Goal: Use online tool/utility: Utilize a website feature to perform a specific function

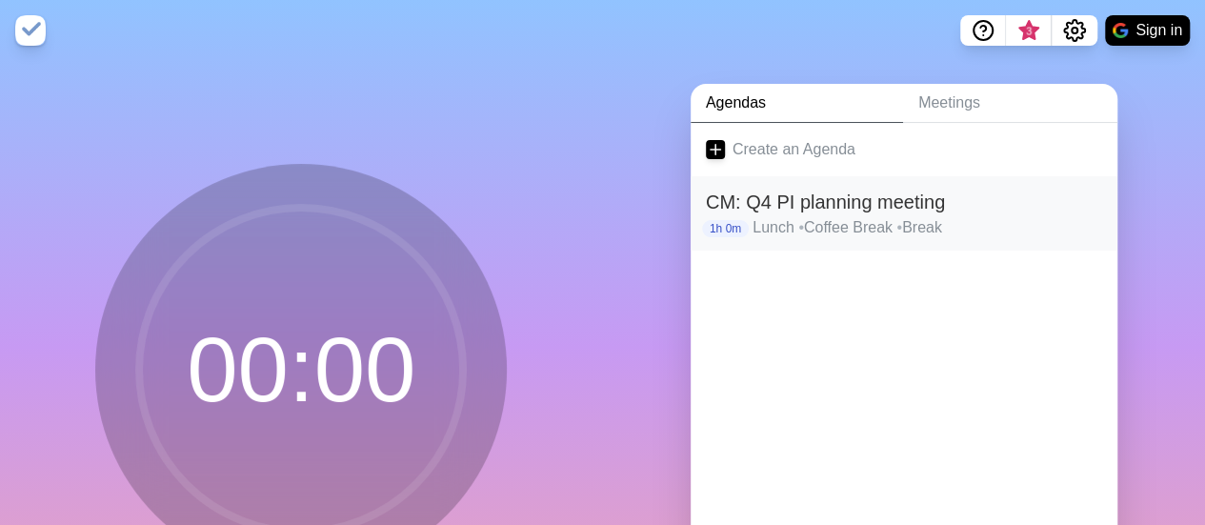
click at [888, 212] on h2 "CM: Q4 PI planning meeting" at bounding box center [904, 202] width 396 height 29
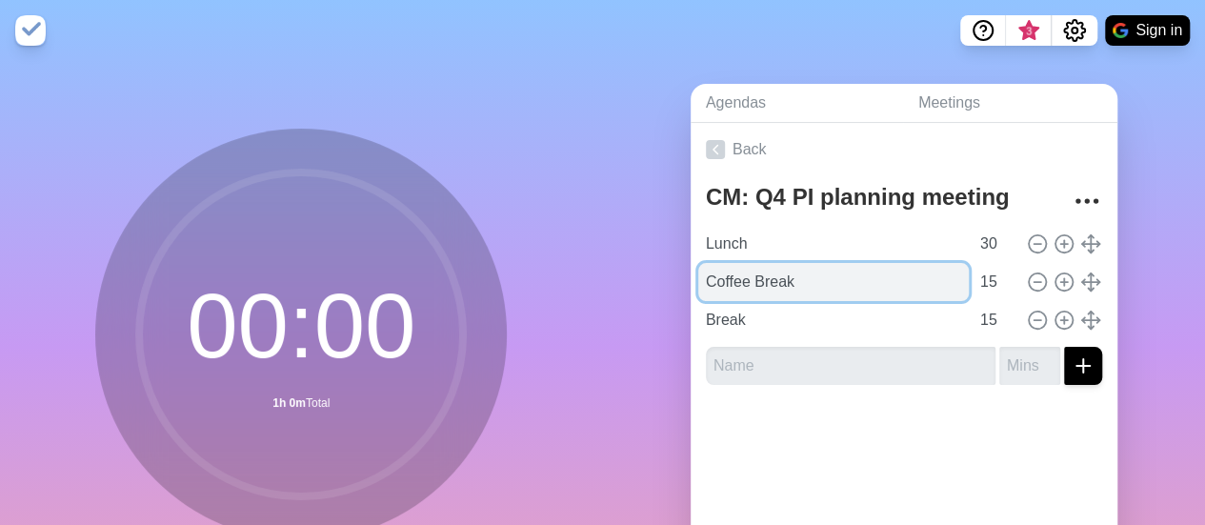
click at [776, 277] on input "Coffee Break" at bounding box center [833, 282] width 271 height 38
click at [898, 280] on input "Coffee Break" at bounding box center [833, 282] width 271 height 38
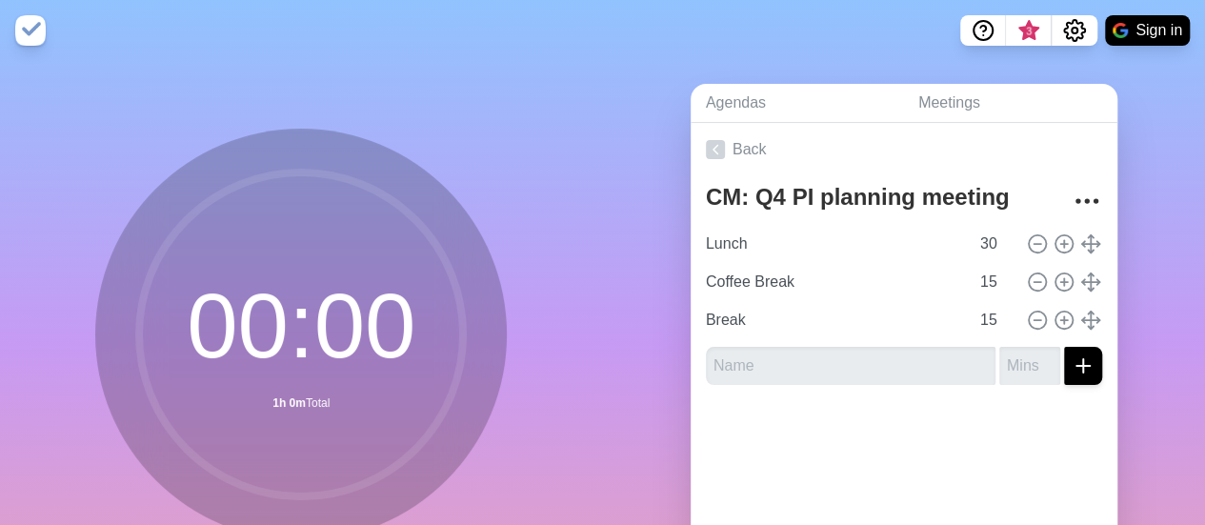
click at [877, 450] on div at bounding box center [904, 438] width 427 height 76
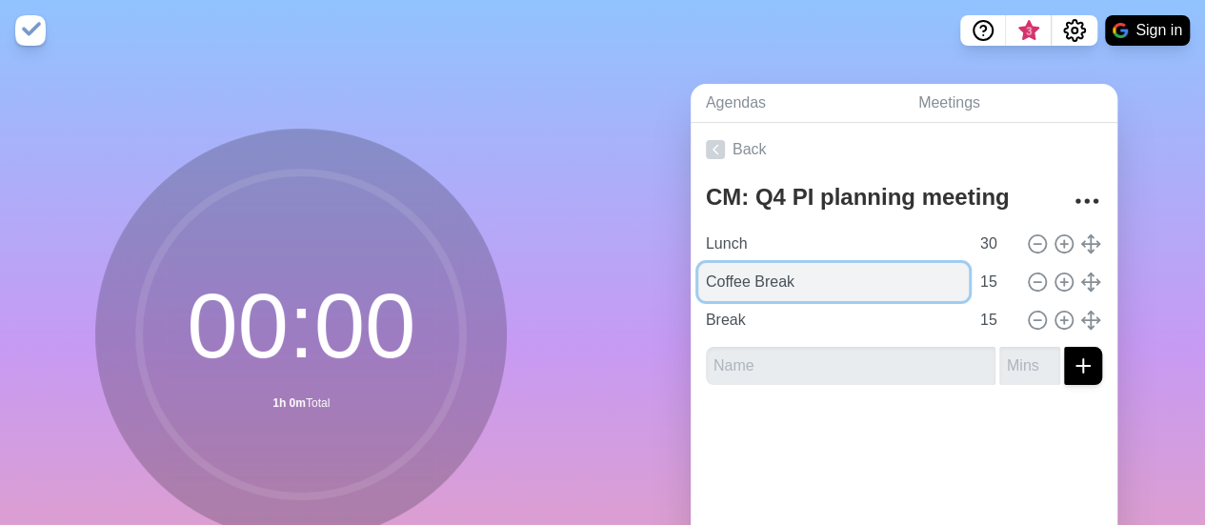
click at [929, 285] on input "Coffee Break" at bounding box center [833, 282] width 271 height 38
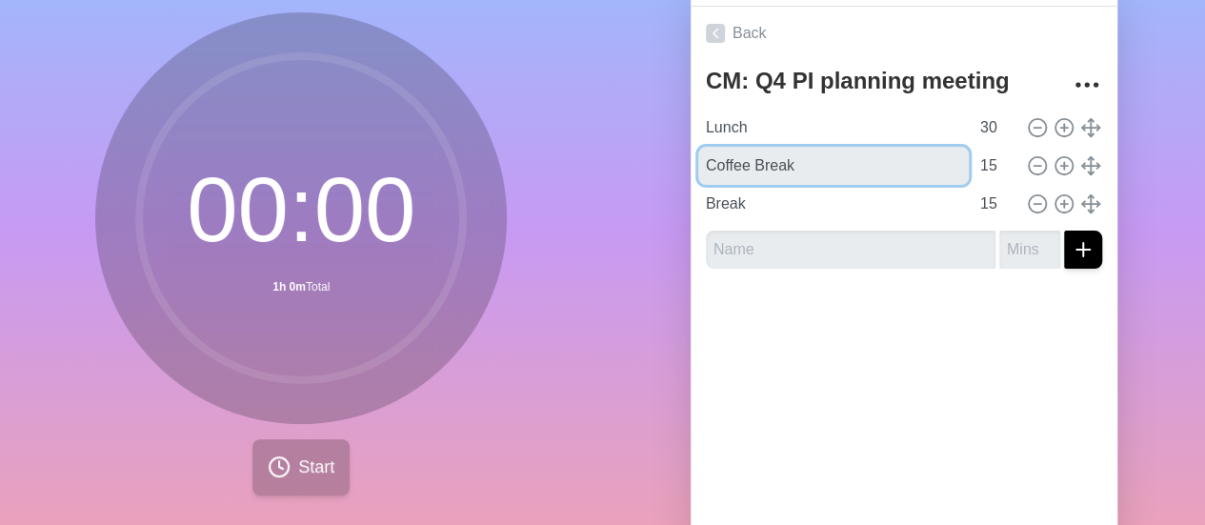
scroll to position [88, 0]
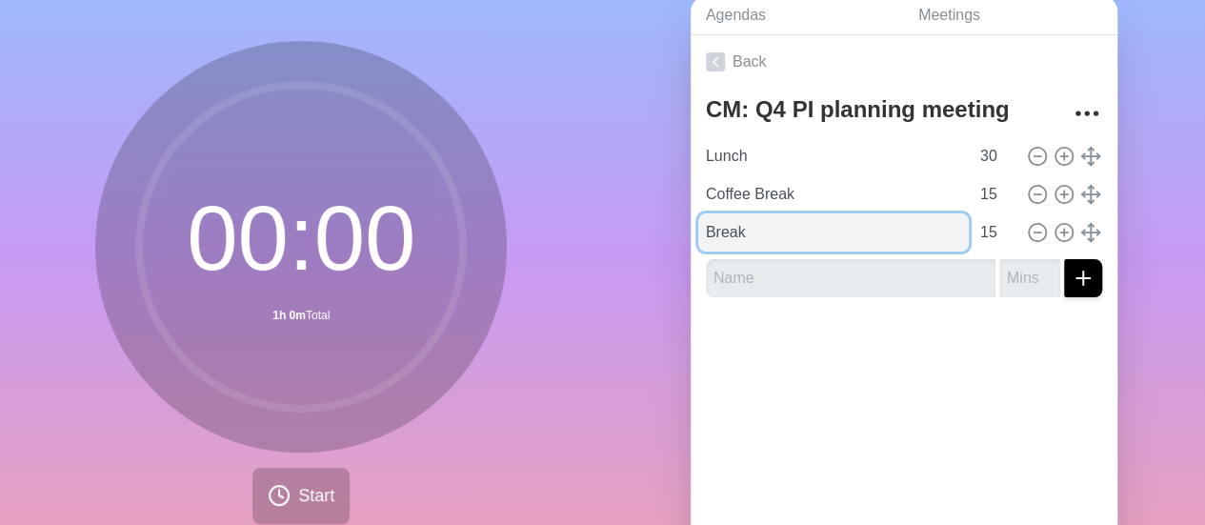
click at [871, 241] on input "Break" at bounding box center [833, 232] width 271 height 38
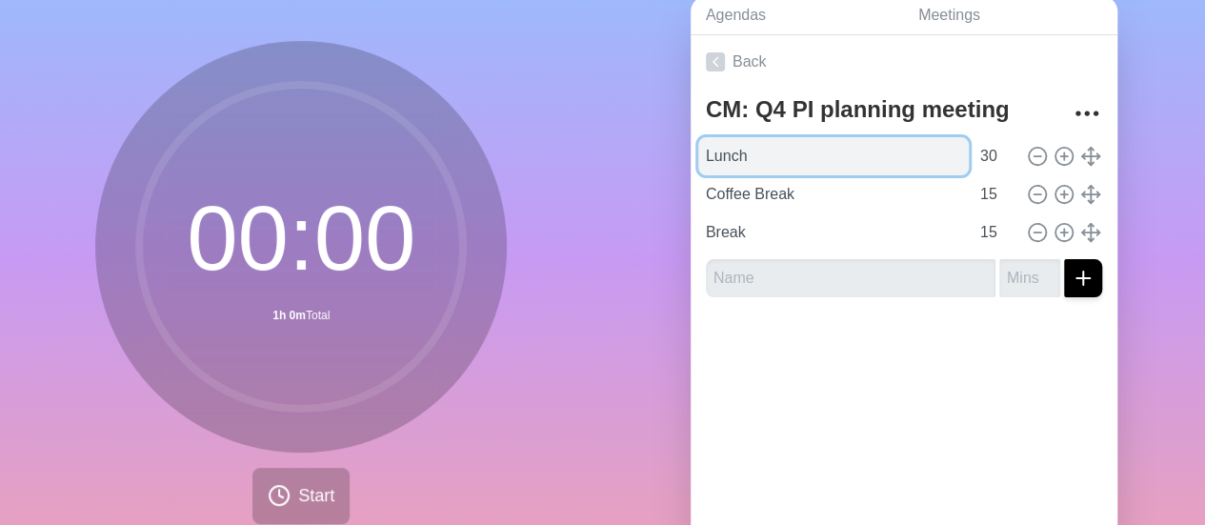
click at [743, 163] on input "Lunch" at bounding box center [833, 156] width 271 height 38
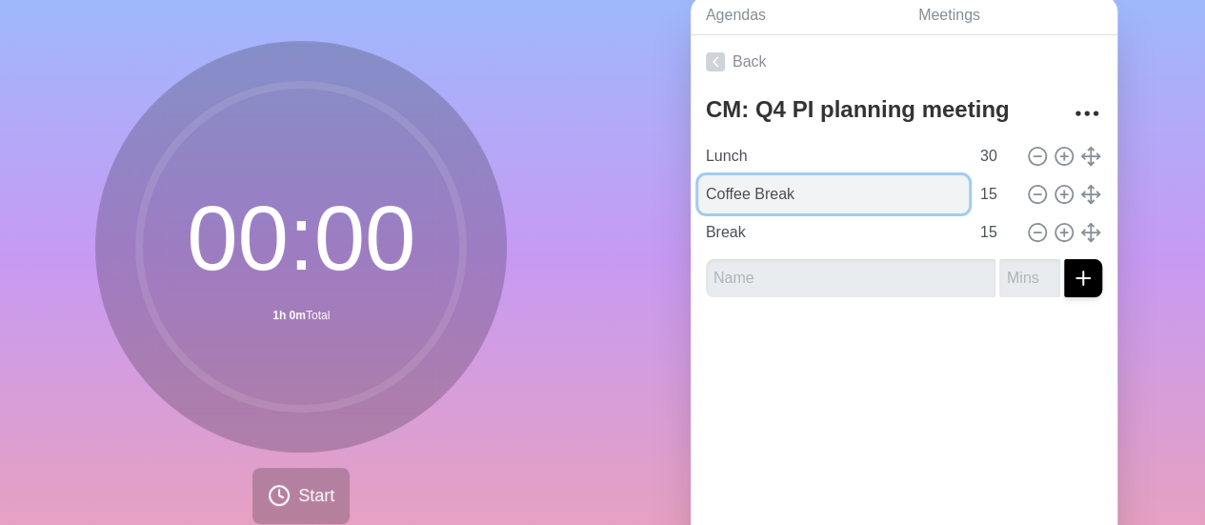
click at [863, 191] on input "Coffee Break" at bounding box center [833, 194] width 271 height 38
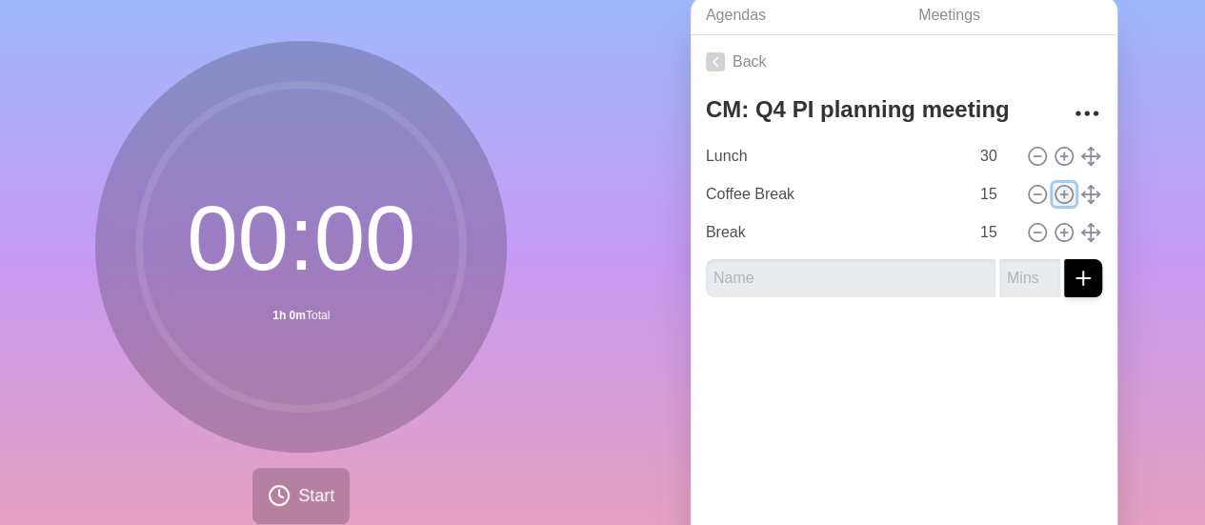
click at [1060, 194] on line at bounding box center [1063, 194] width 7 height 0
type input "Coffee Break"
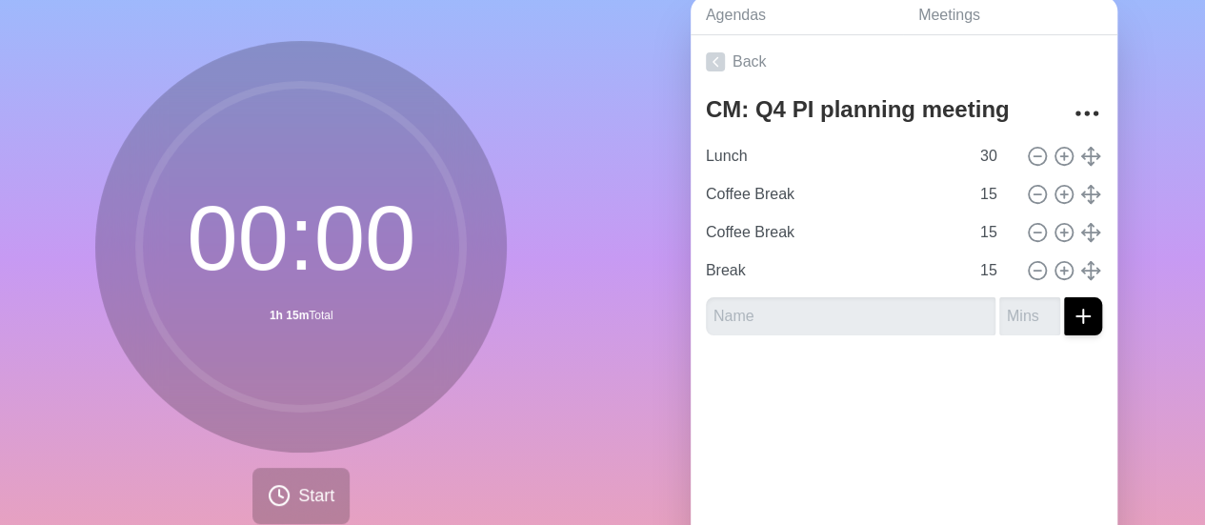
click at [311, 322] on circle at bounding box center [301, 247] width 324 height 324
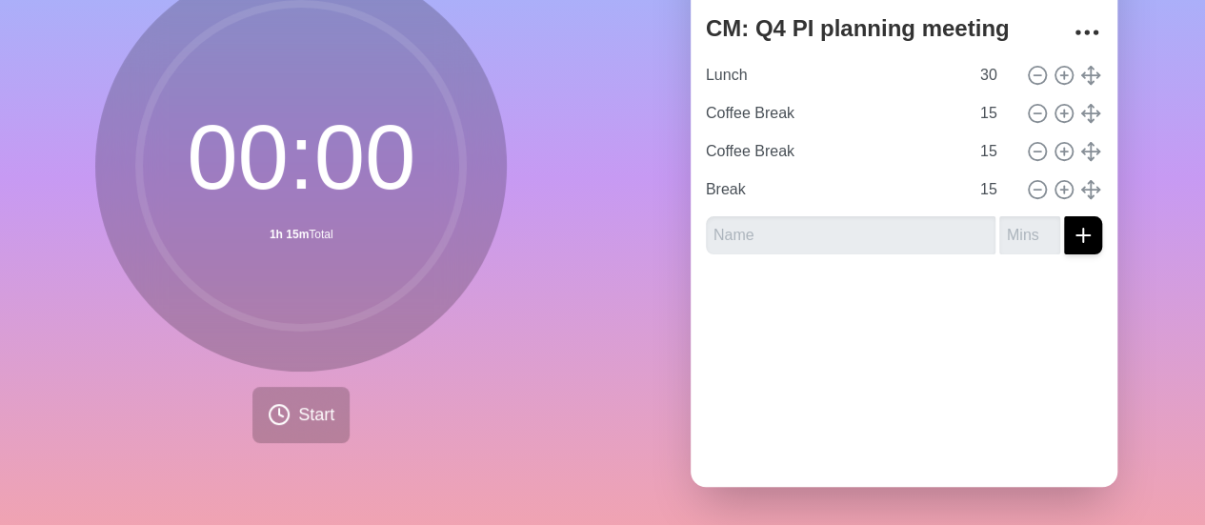
scroll to position [183, 0]
click at [303, 404] on span "Start" at bounding box center [316, 415] width 36 height 26
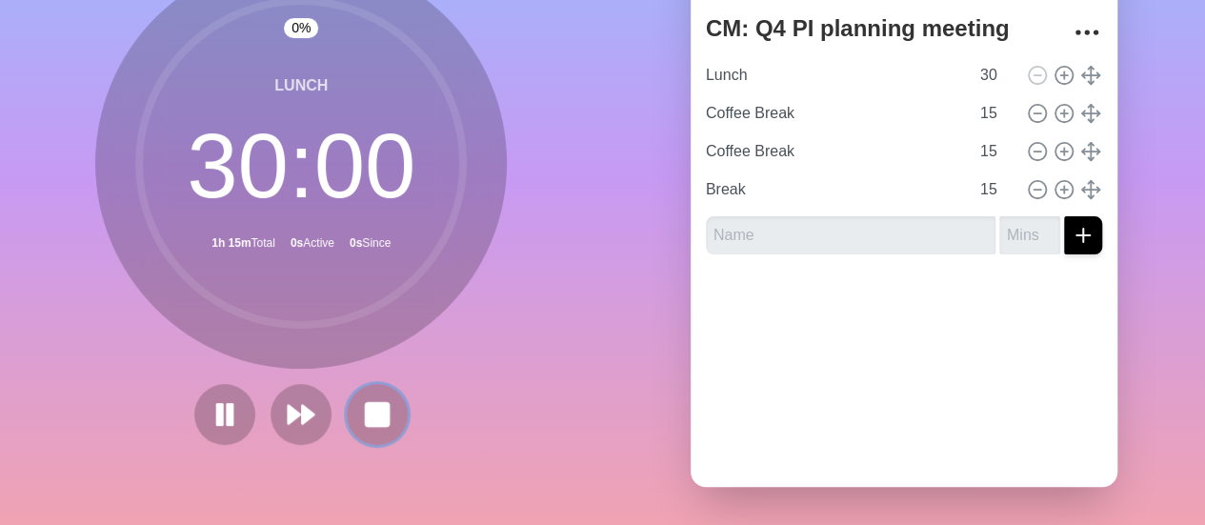
click at [384, 400] on icon at bounding box center [377, 414] width 30 height 30
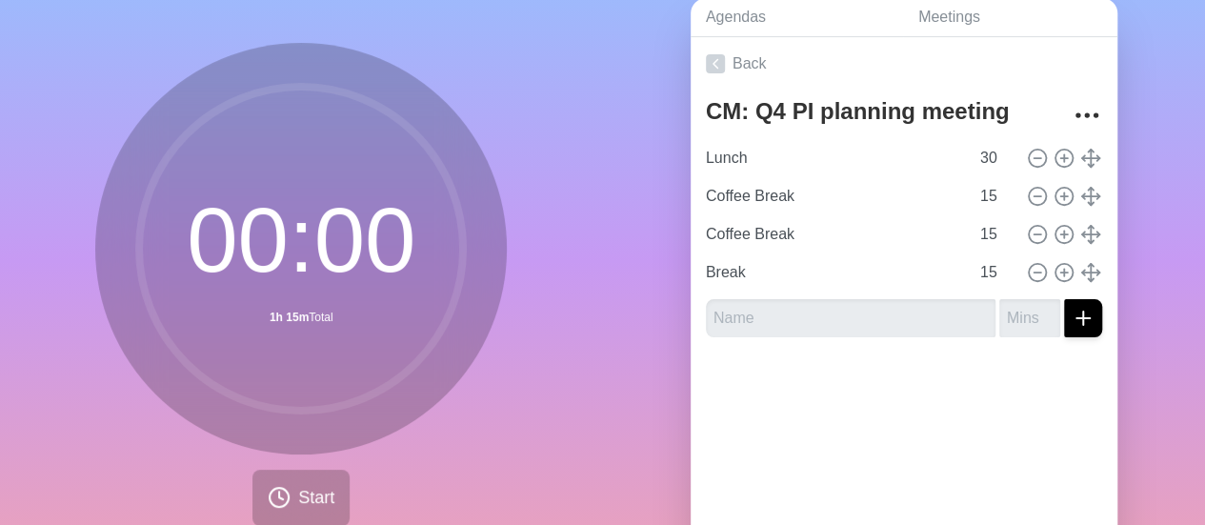
scroll to position [0, 0]
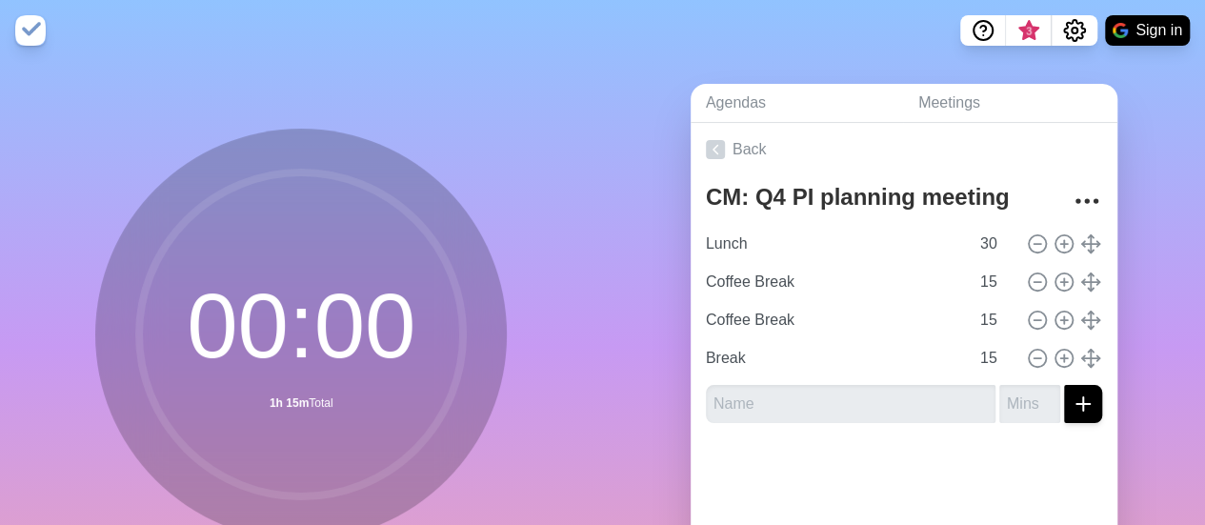
click at [44, 29] on img at bounding box center [30, 30] width 30 height 30
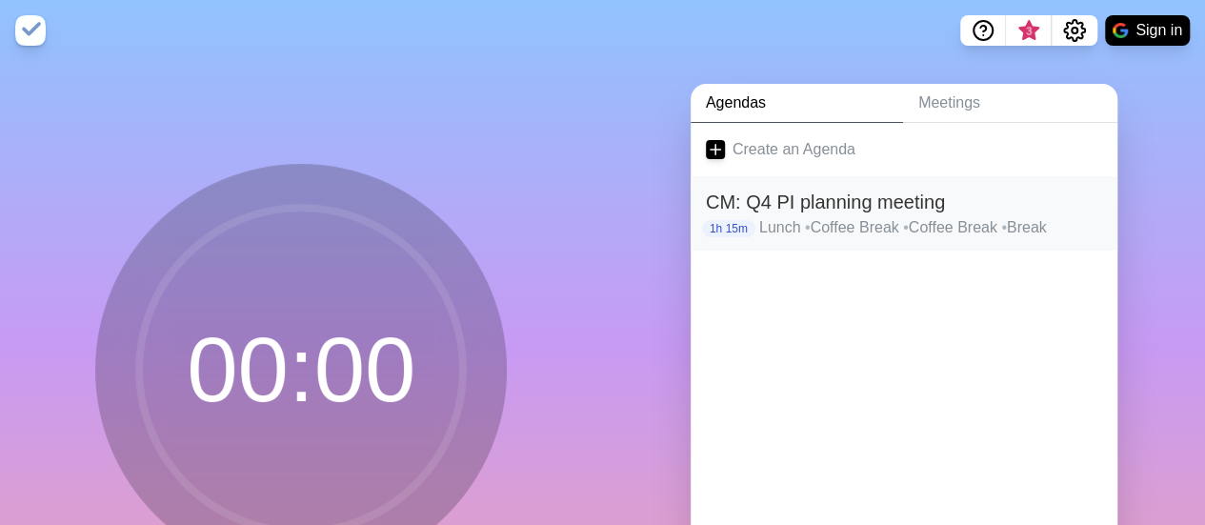
click at [840, 233] on p "Lunch • Coffee Break • Coffee Break • Break" at bounding box center [930, 227] width 343 height 23
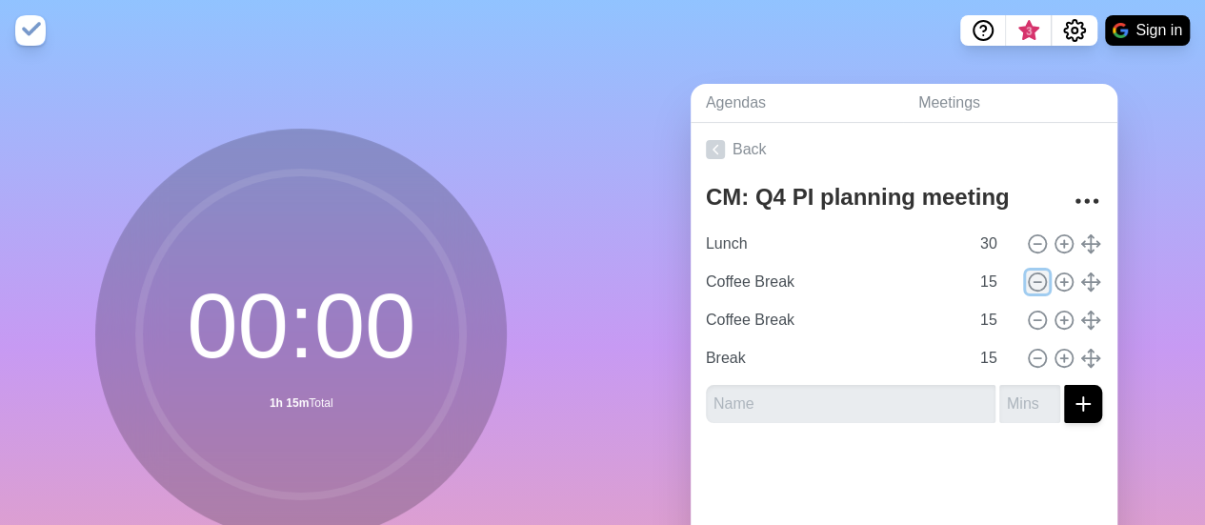
click at [1027, 281] on icon at bounding box center [1037, 281] width 21 height 21
type input "Break"
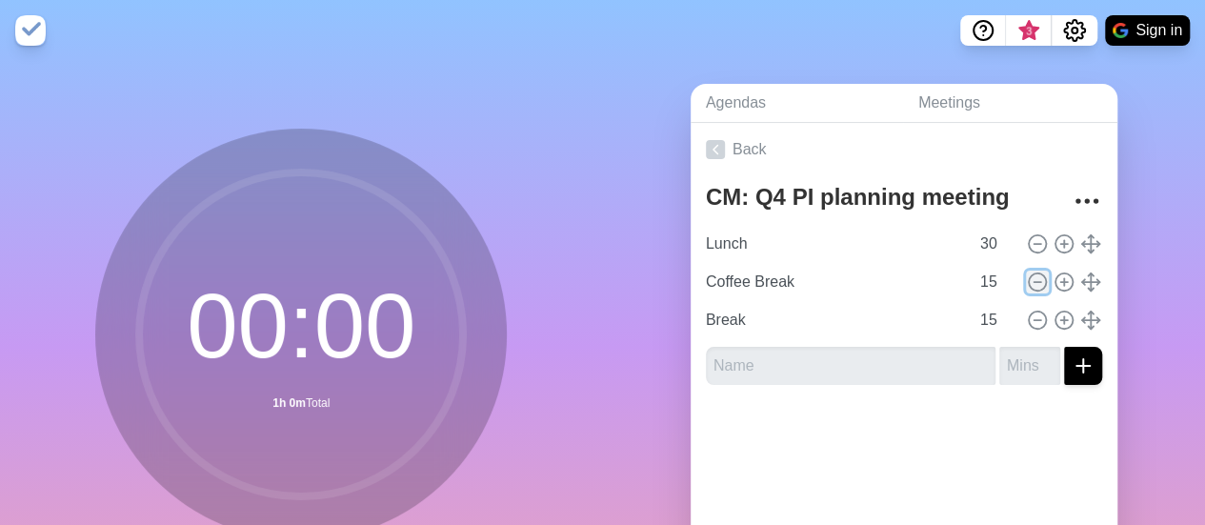
click at [1027, 281] on icon at bounding box center [1037, 281] width 21 height 21
type input "Break"
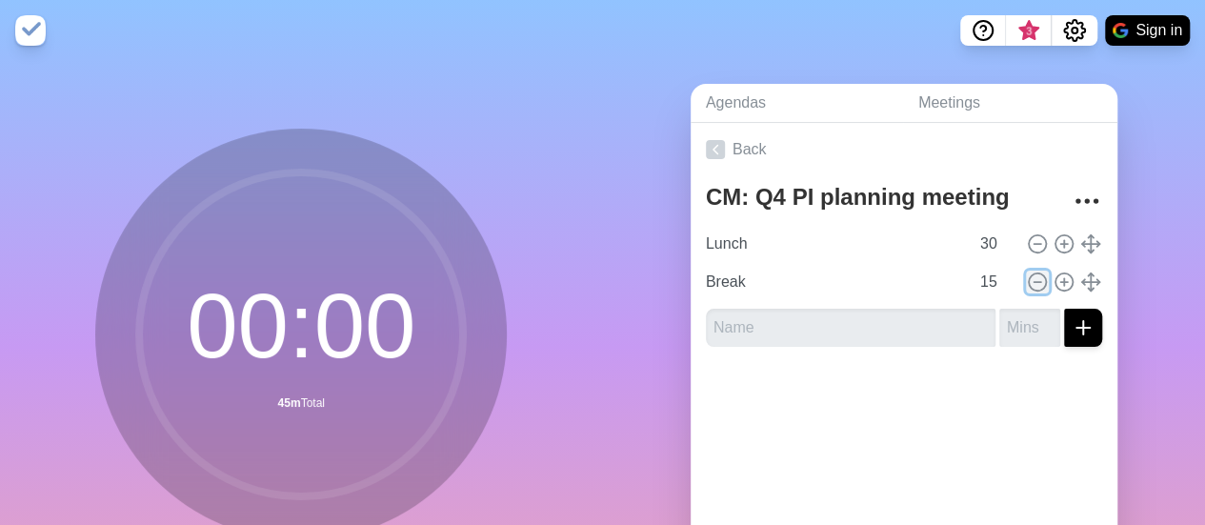
click at [1027, 281] on icon at bounding box center [1037, 281] width 21 height 21
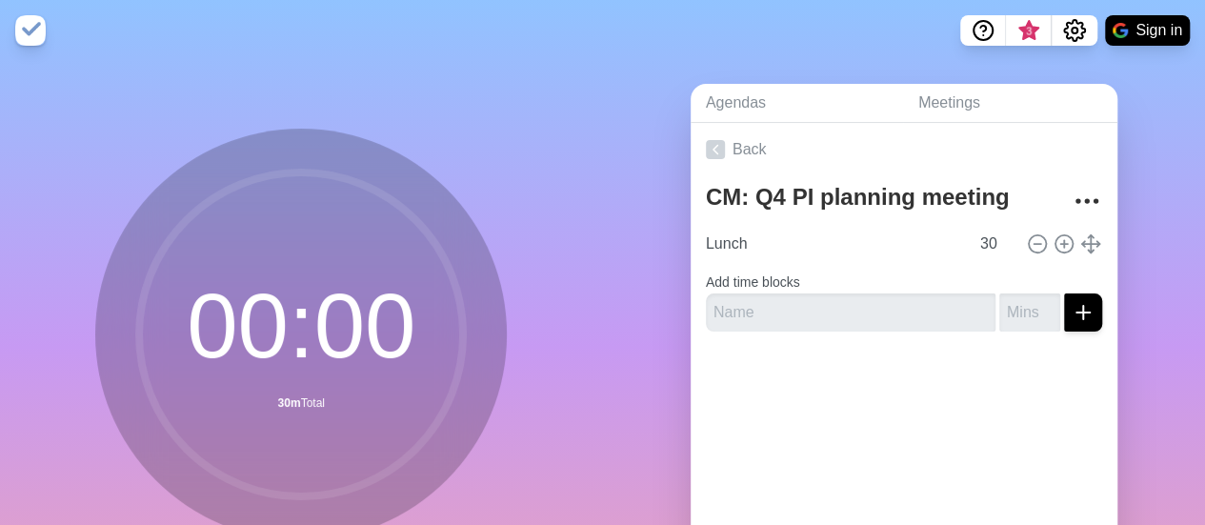
click at [1013, 281] on form "Add time blocks" at bounding box center [904, 297] width 396 height 69
click at [1022, 241] on div at bounding box center [1062, 243] width 80 height 23
click at [1053, 243] on icon at bounding box center [1063, 243] width 21 height 21
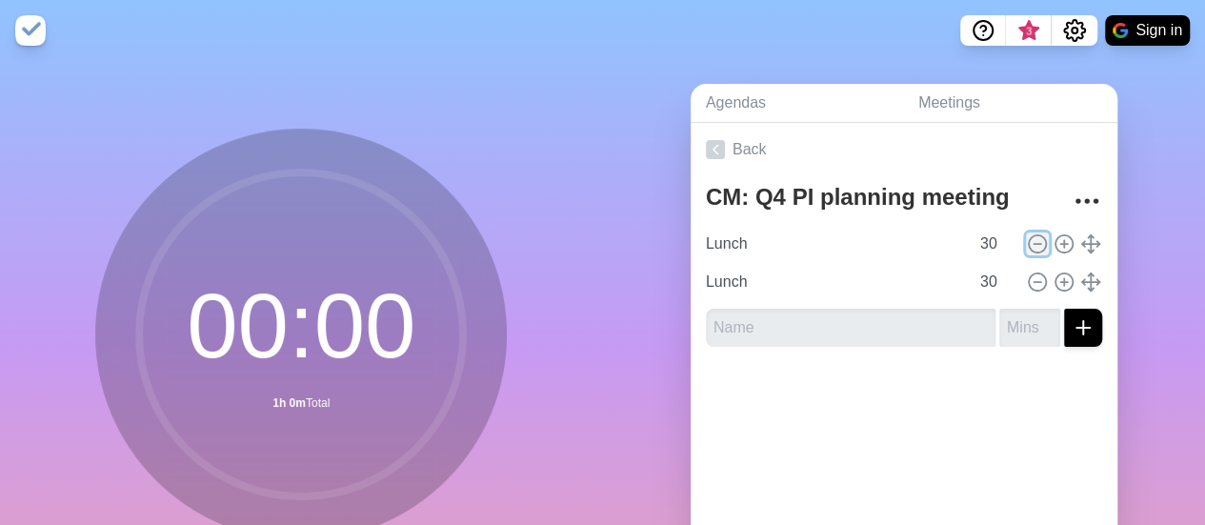
click at [1027, 239] on icon at bounding box center [1037, 243] width 21 height 21
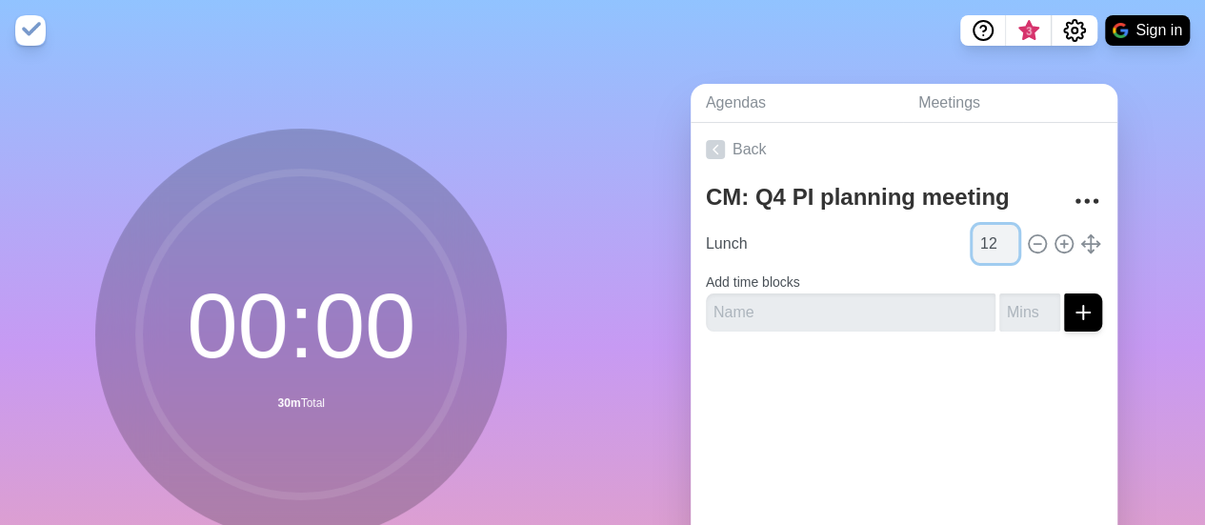
click at [984, 247] on input "12" at bounding box center [995, 244] width 46 height 38
click at [991, 231] on input "13" at bounding box center [995, 244] width 46 height 38
click at [991, 232] on input "14" at bounding box center [995, 244] width 46 height 38
type input "15"
click at [989, 237] on input "15" at bounding box center [995, 244] width 46 height 38
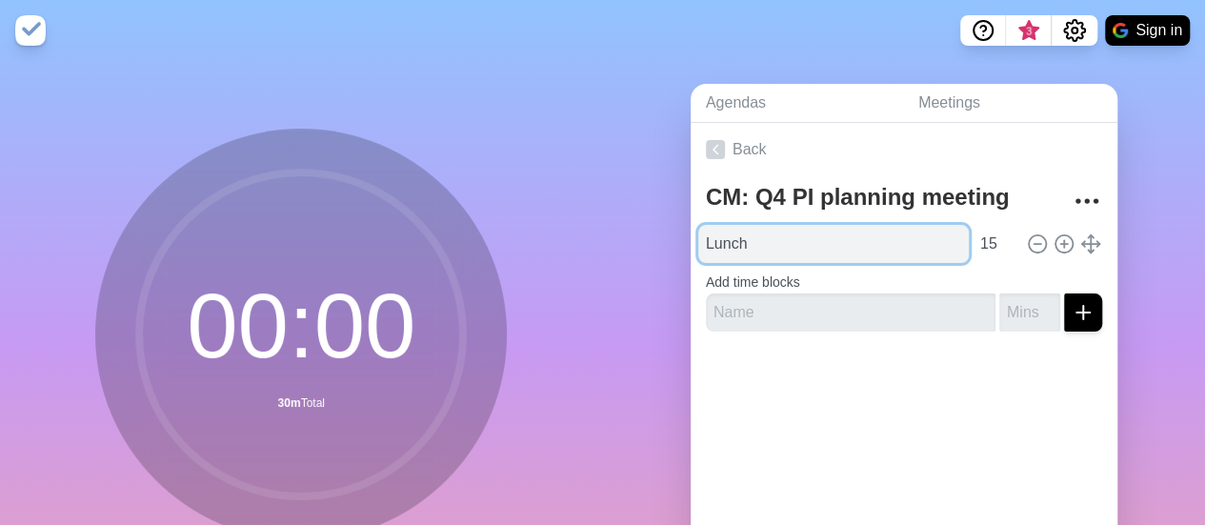
click at [815, 247] on input "Lunch" at bounding box center [833, 244] width 271 height 38
type input "L"
type input "Coffee break"
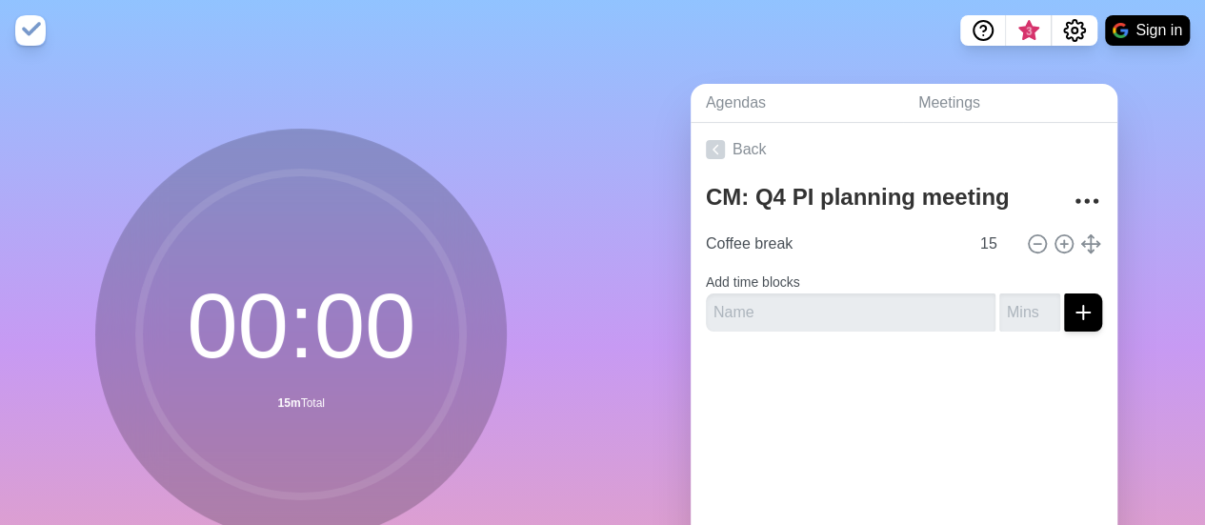
click at [980, 419] on div at bounding box center [904, 385] width 427 height 76
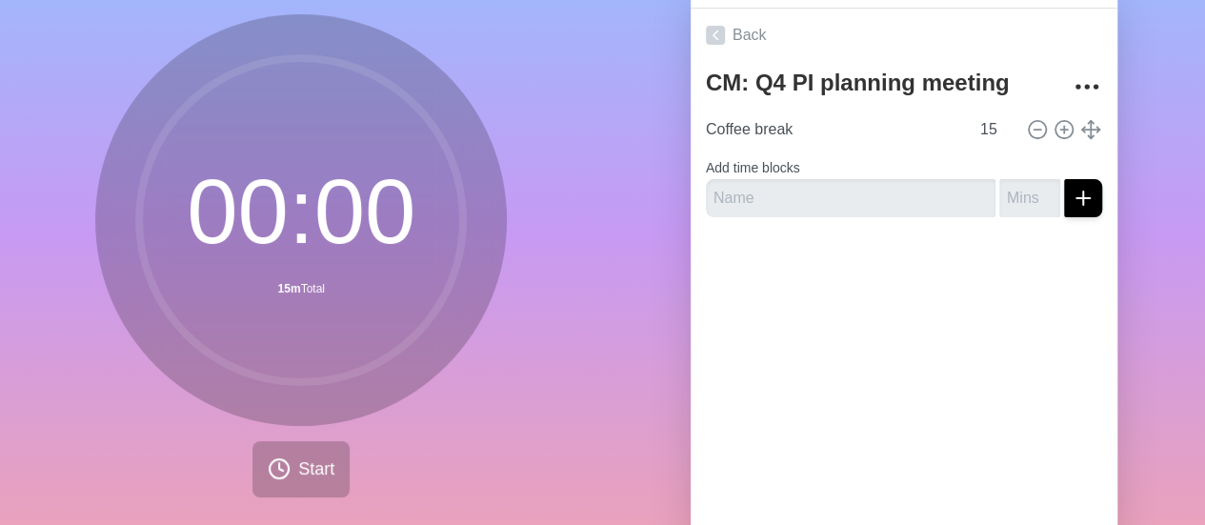
scroll to position [183, 0]
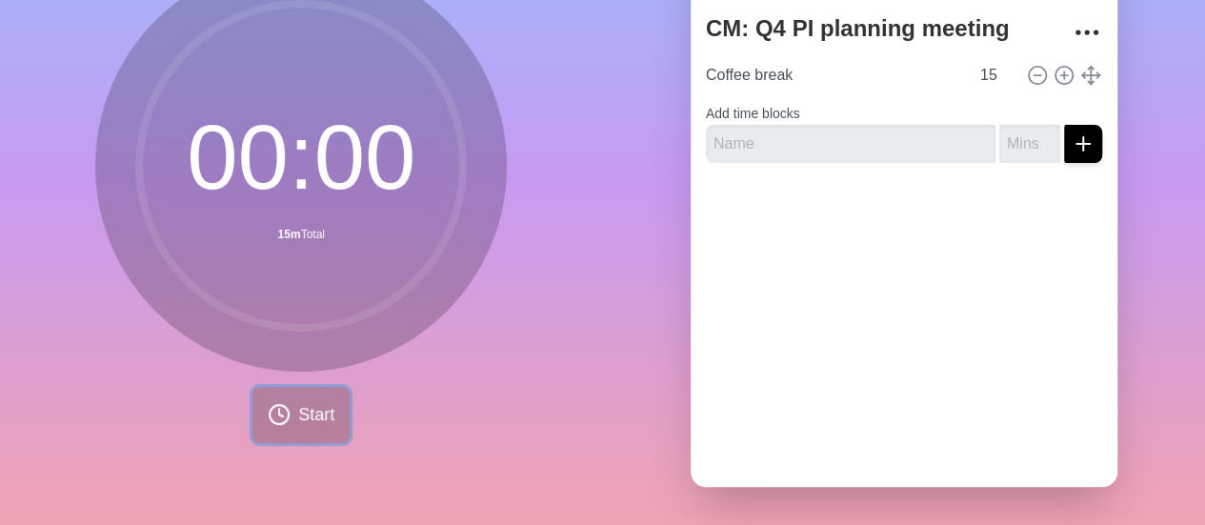
click at [310, 403] on span "Start" at bounding box center [316, 415] width 36 height 26
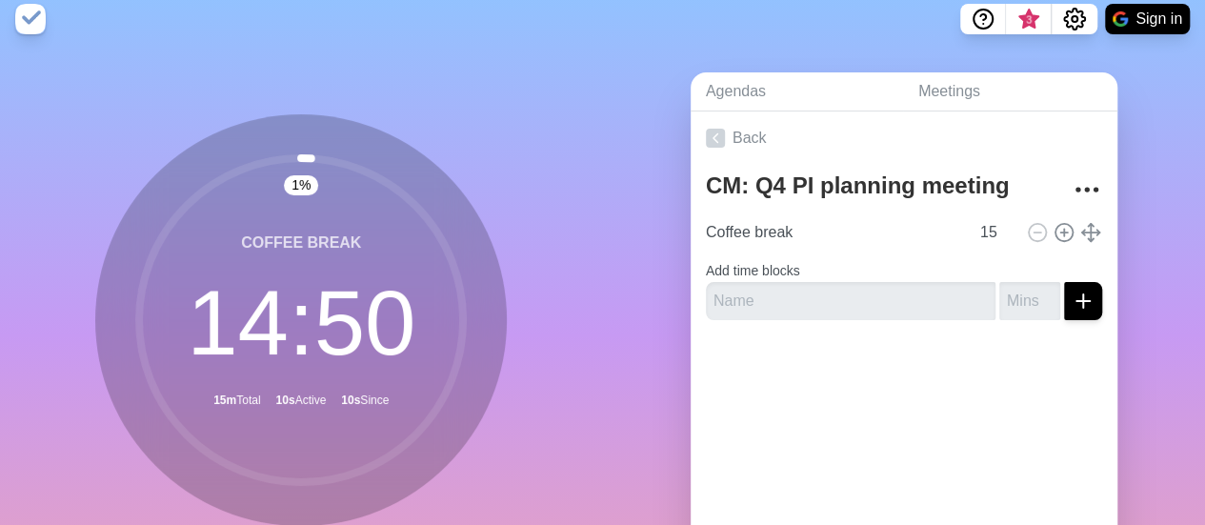
scroll to position [0, 0]
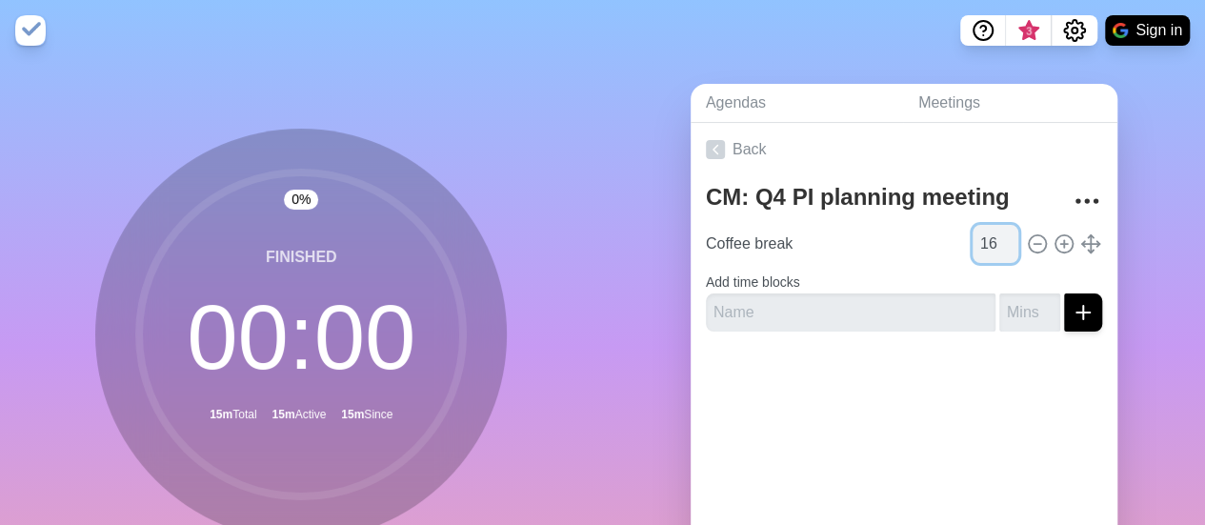
click at [989, 236] on input "16" at bounding box center [995, 244] width 46 height 38
click at [989, 236] on input "28" at bounding box center [995, 244] width 46 height 38
click at [989, 236] on input "29" at bounding box center [995, 244] width 46 height 38
click at [989, 236] on input "30" at bounding box center [995, 244] width 46 height 38
click at [989, 236] on input "47" at bounding box center [995, 244] width 46 height 38
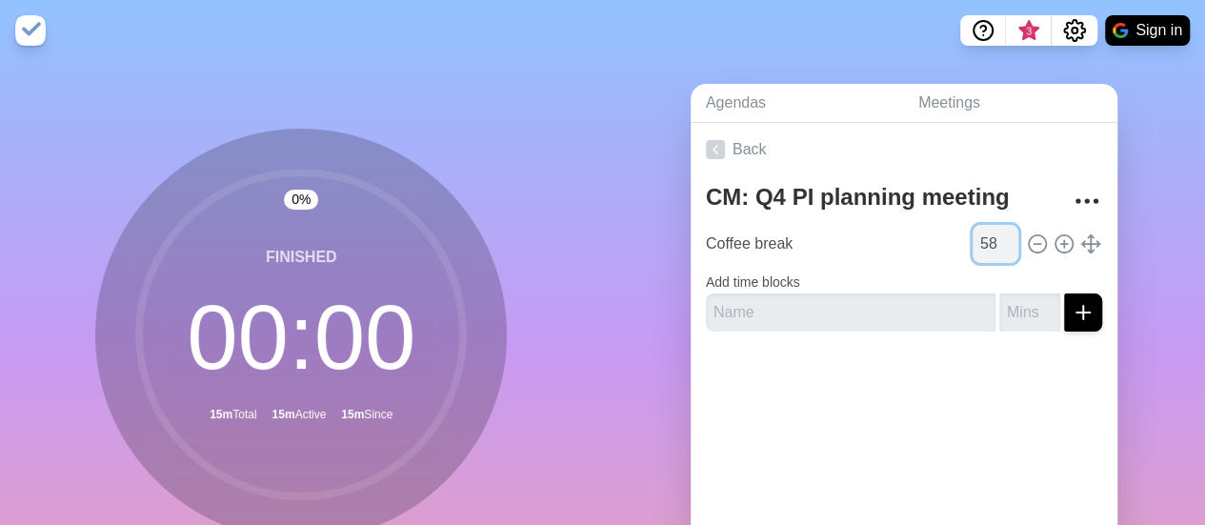
click at [989, 236] on input "58" at bounding box center [995, 244] width 46 height 38
click at [989, 236] on input "59" at bounding box center [995, 244] width 46 height 38
click at [989, 236] on input "60" at bounding box center [995, 244] width 46 height 38
click at [989, 236] on input "61" at bounding box center [995, 244] width 46 height 38
type input "60"
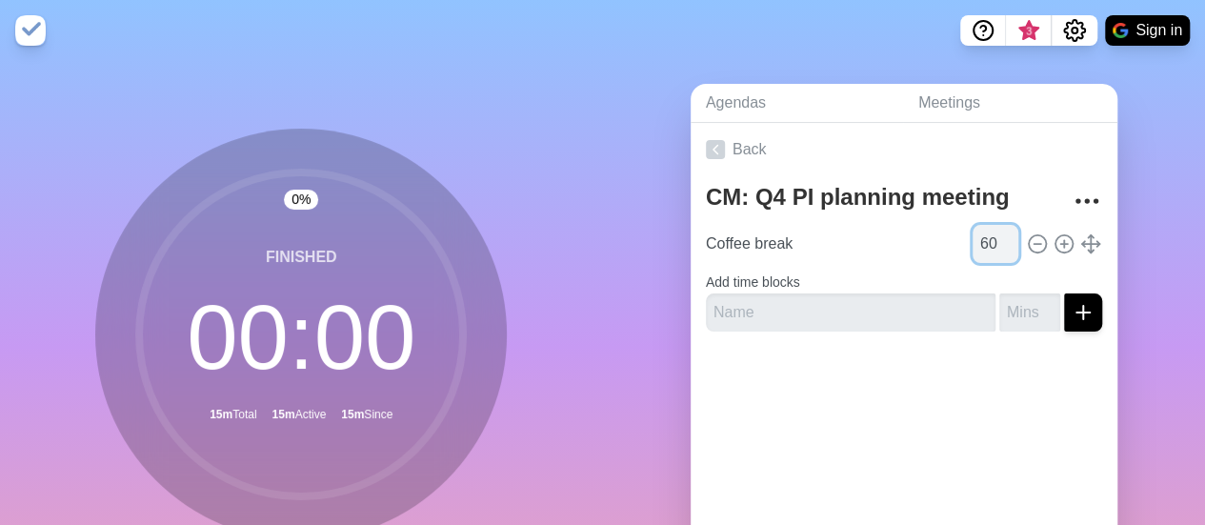
click at [986, 251] on input "60" at bounding box center [995, 244] width 46 height 38
click at [1151, 216] on div "Agendas Meetings Back CM: Q4 PI planning meeting Coffee break 60 Add time blocks" at bounding box center [904, 377] width 603 height 632
